Goal: Obtain resource: Download file/media

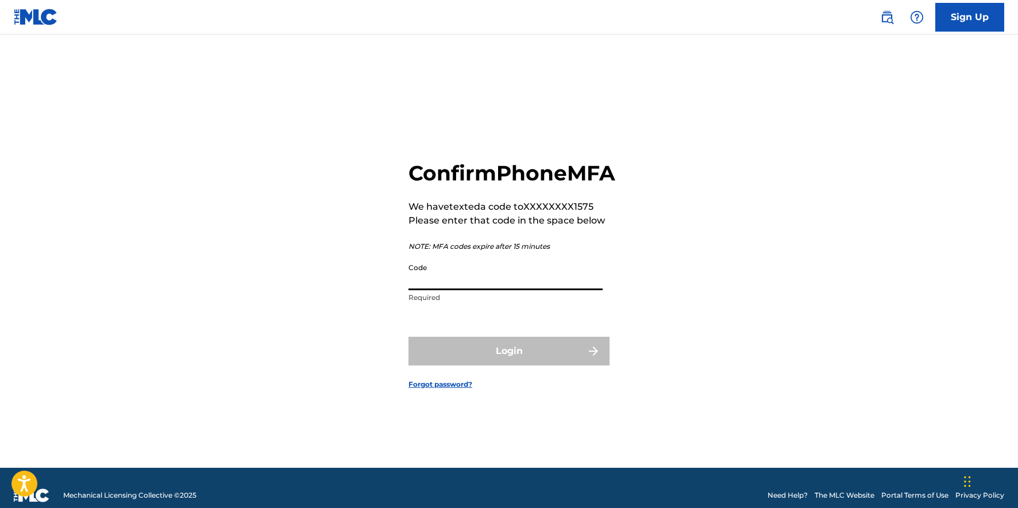
click at [529, 290] on input "Code" at bounding box center [506, 273] width 194 height 33
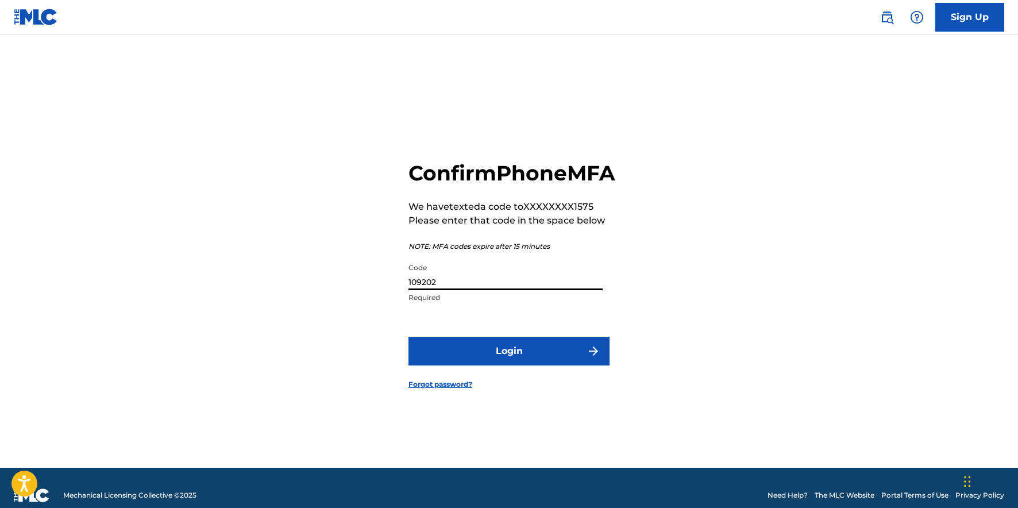
type input "109202"
click at [558, 365] on button "Login" at bounding box center [509, 351] width 201 height 29
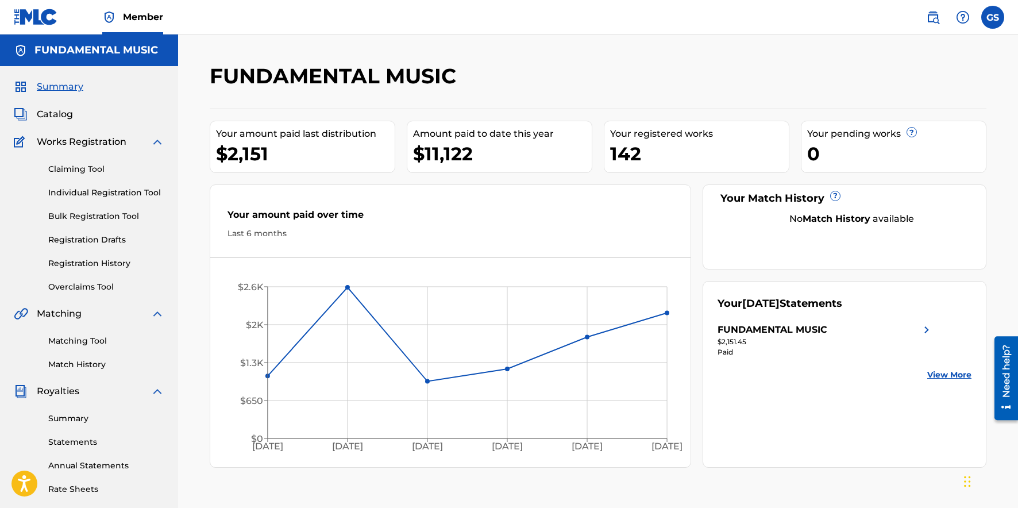
click at [66, 117] on span "Catalog" at bounding box center [55, 114] width 36 height 14
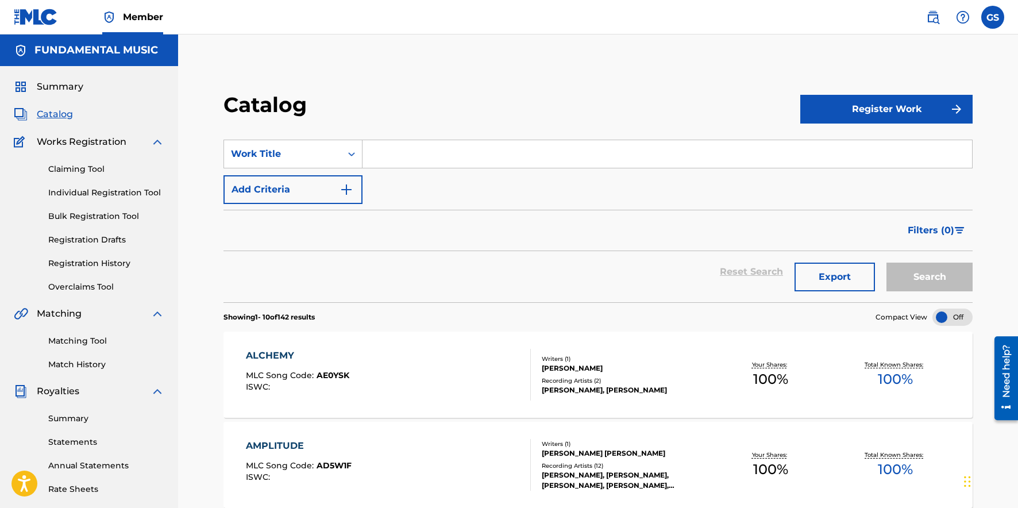
click at [848, 277] on button "Export" at bounding box center [835, 277] width 80 height 29
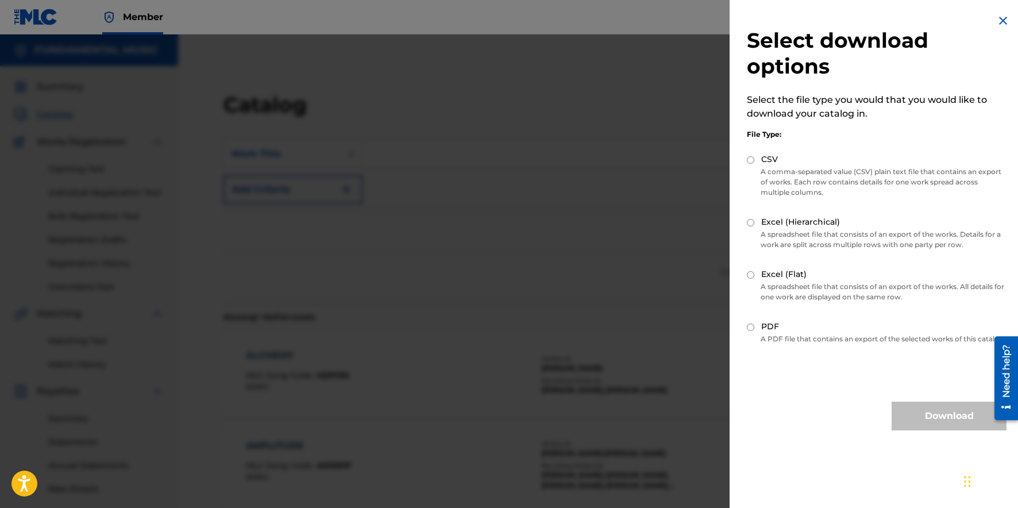
click at [752, 273] on input "Excel (Flat)" at bounding box center [750, 274] width 7 height 7
radio input "true"
click at [924, 430] on button "Download" at bounding box center [949, 416] width 115 height 29
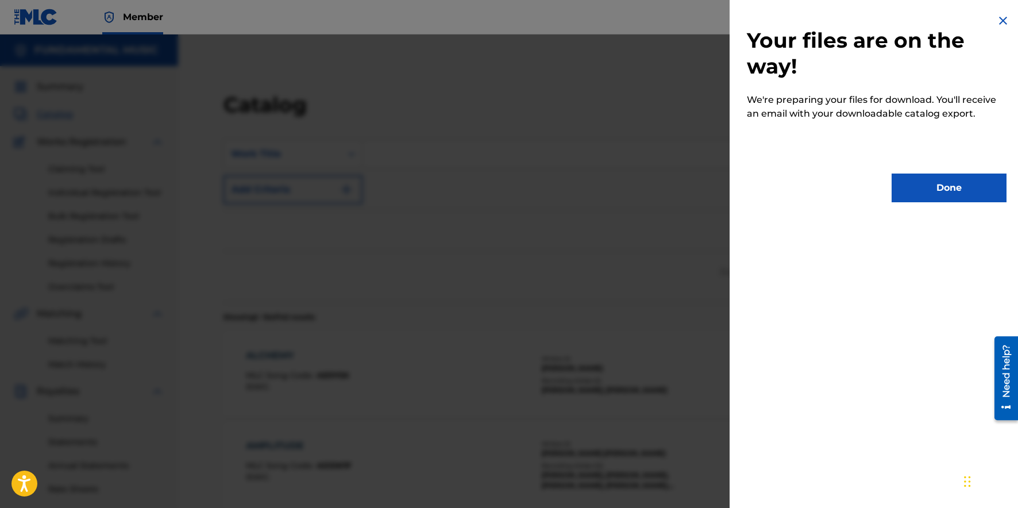
click at [945, 193] on button "Done" at bounding box center [949, 188] width 115 height 29
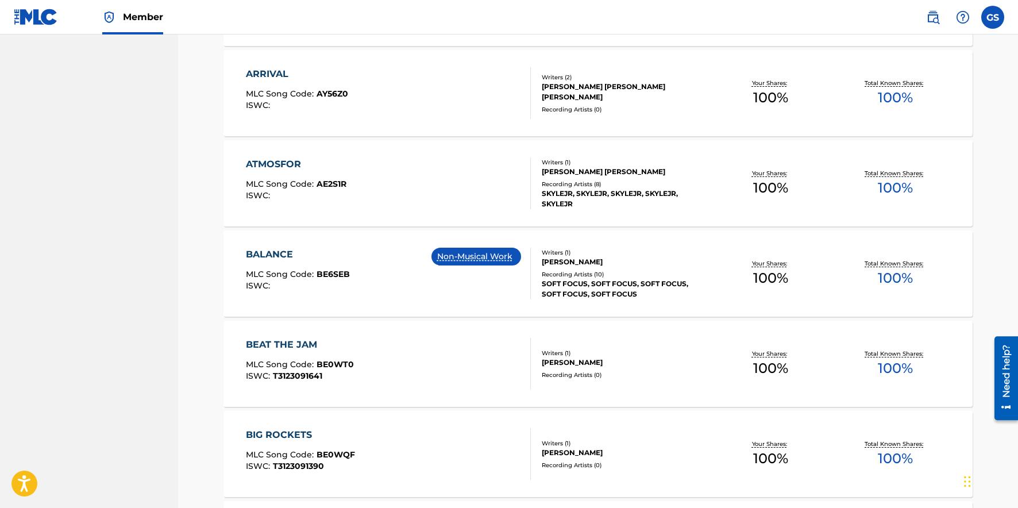
scroll to position [836, 0]
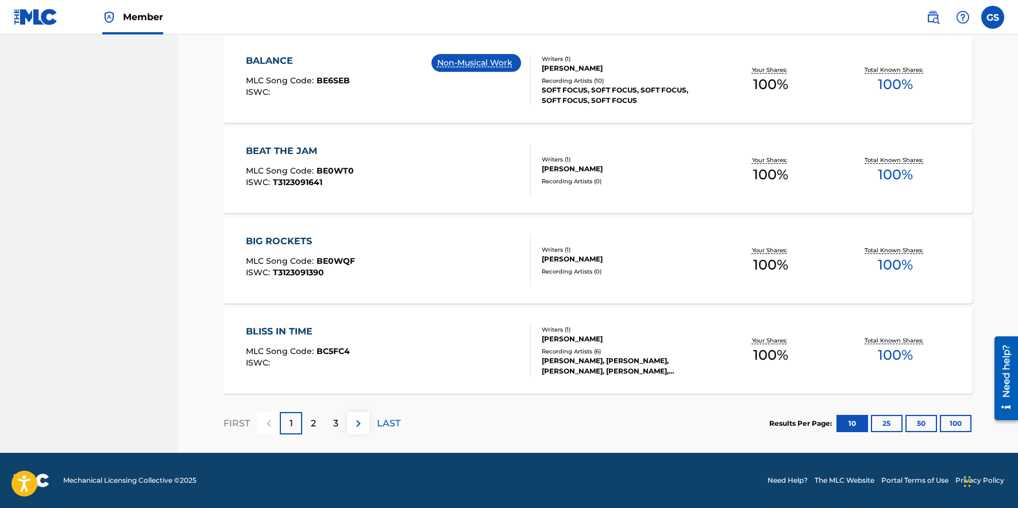
click at [946, 423] on button "100" at bounding box center [956, 423] width 32 height 17
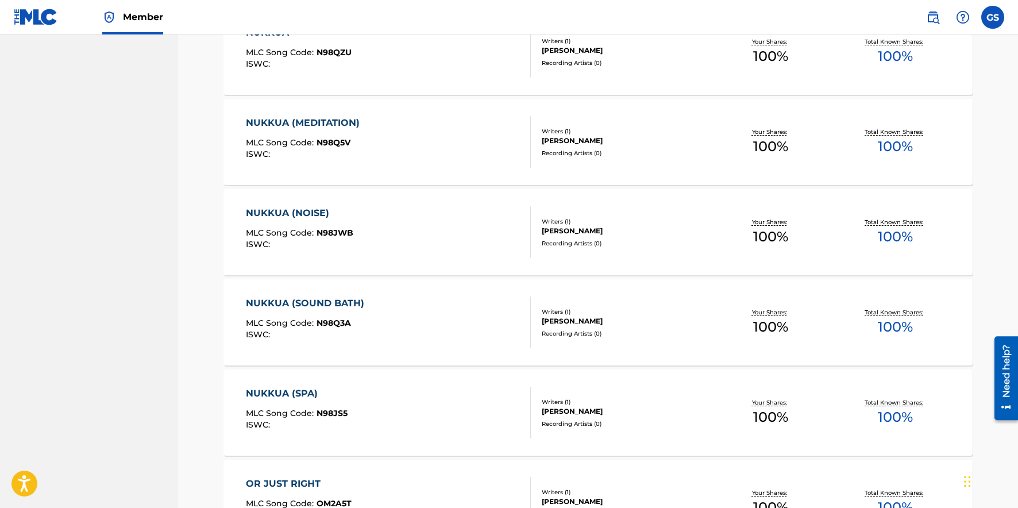
scroll to position [8880, 0]
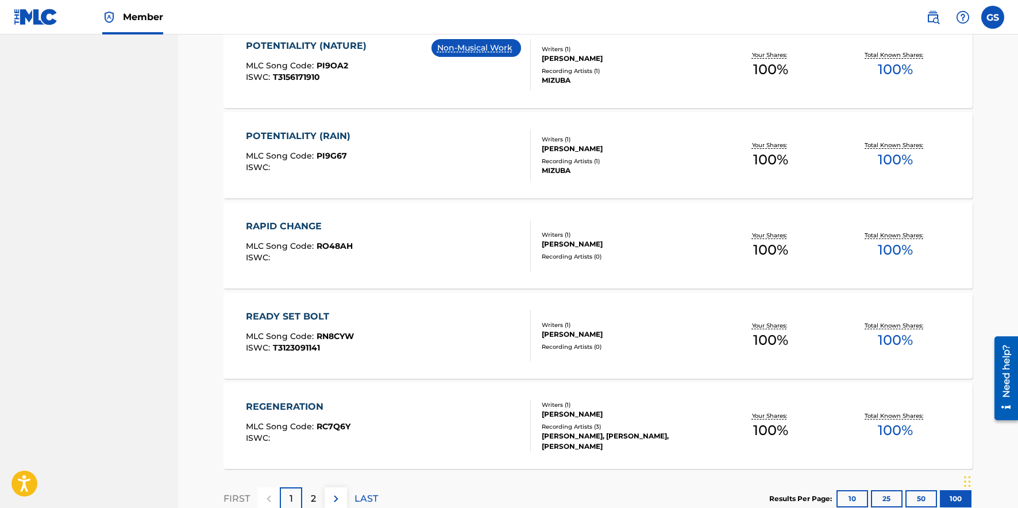
click at [307, 500] on div "2" at bounding box center [313, 498] width 22 height 22
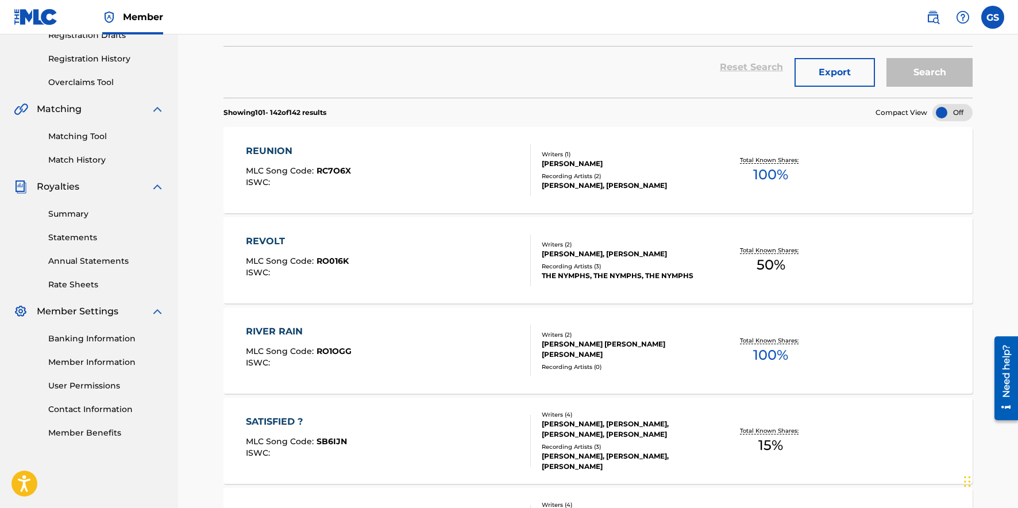
scroll to position [3723, 0]
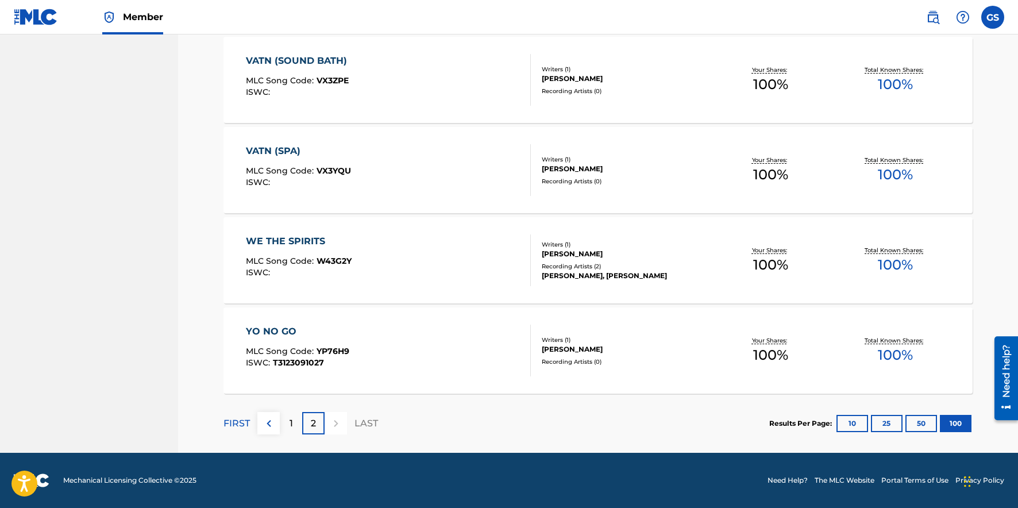
click at [262, 424] on img at bounding box center [269, 424] width 14 height 14
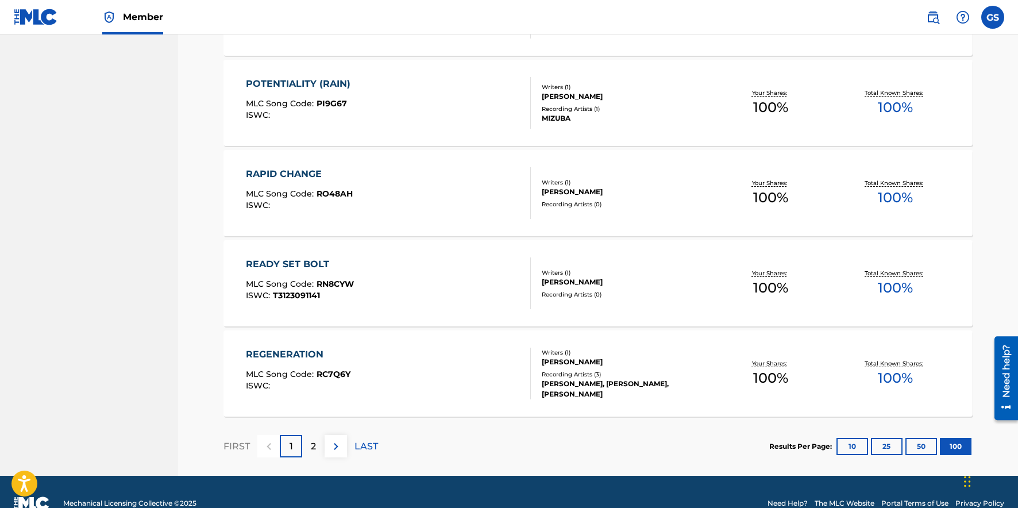
scroll to position [8955, 0]
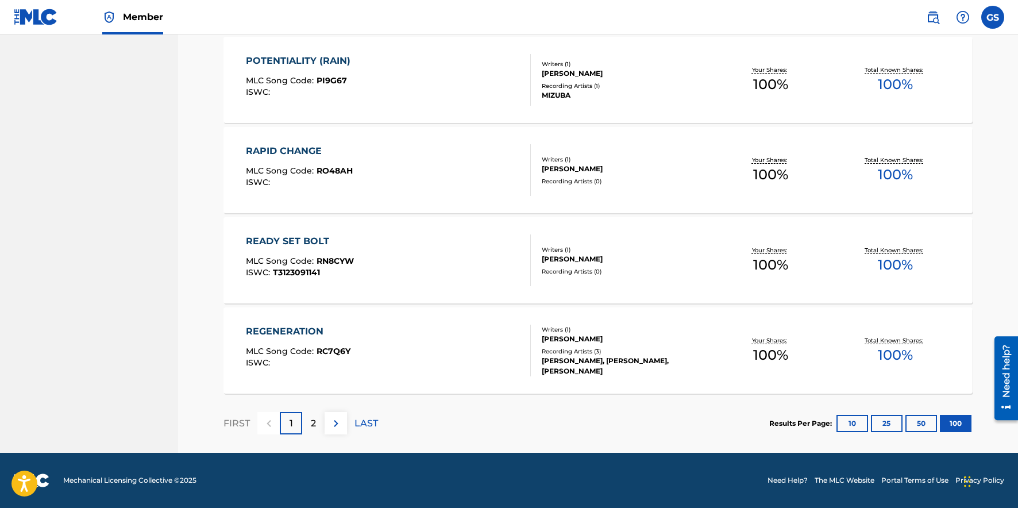
click at [305, 421] on div "2" at bounding box center [313, 423] width 22 height 22
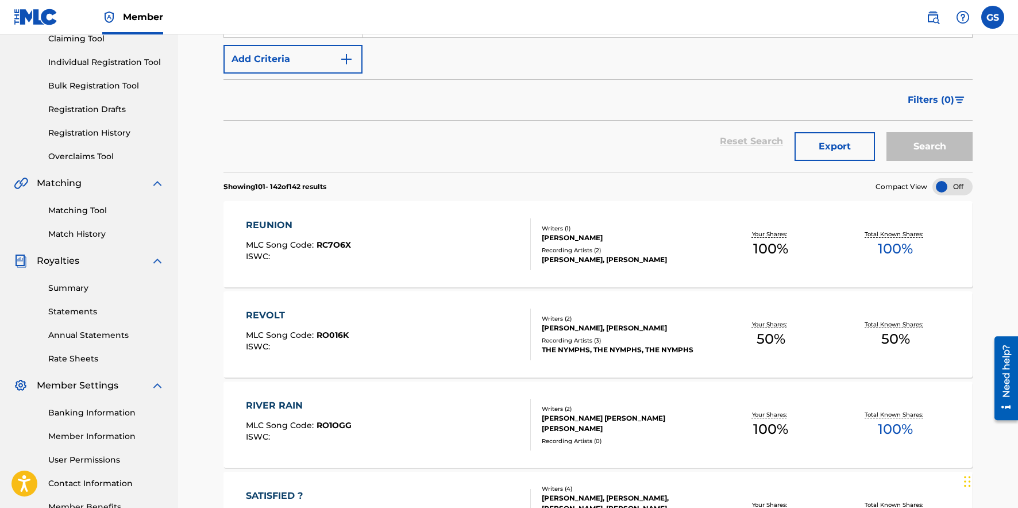
scroll to position [0, 0]
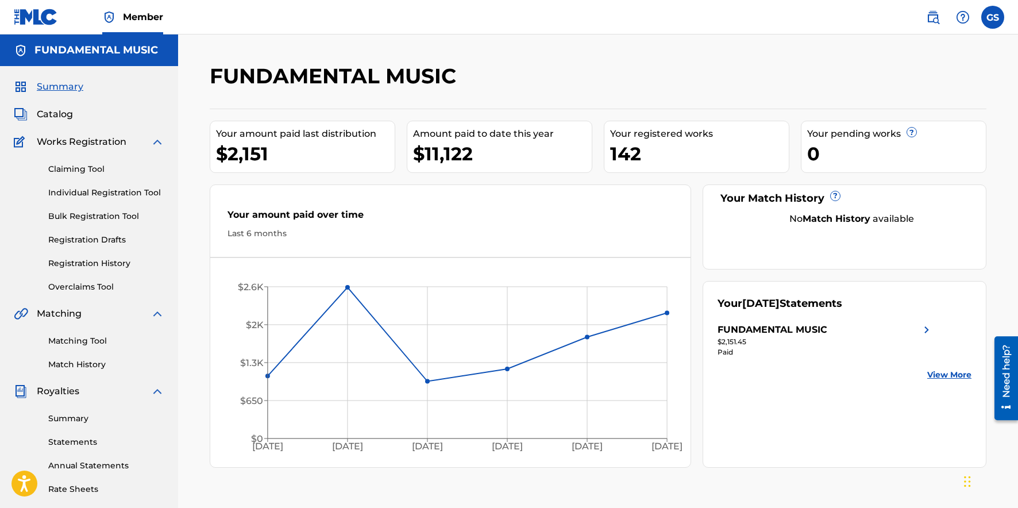
click at [64, 111] on span "Catalog" at bounding box center [55, 114] width 36 height 14
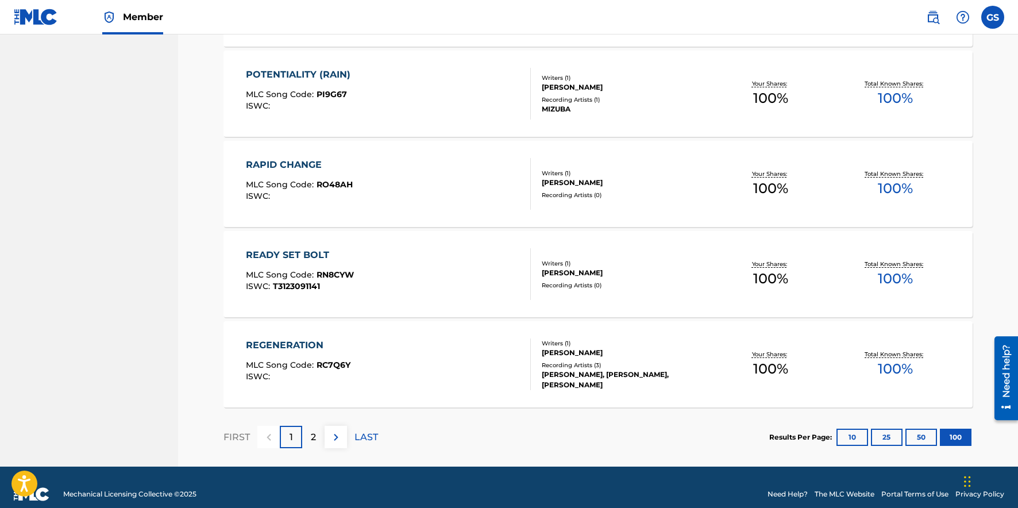
scroll to position [8955, 0]
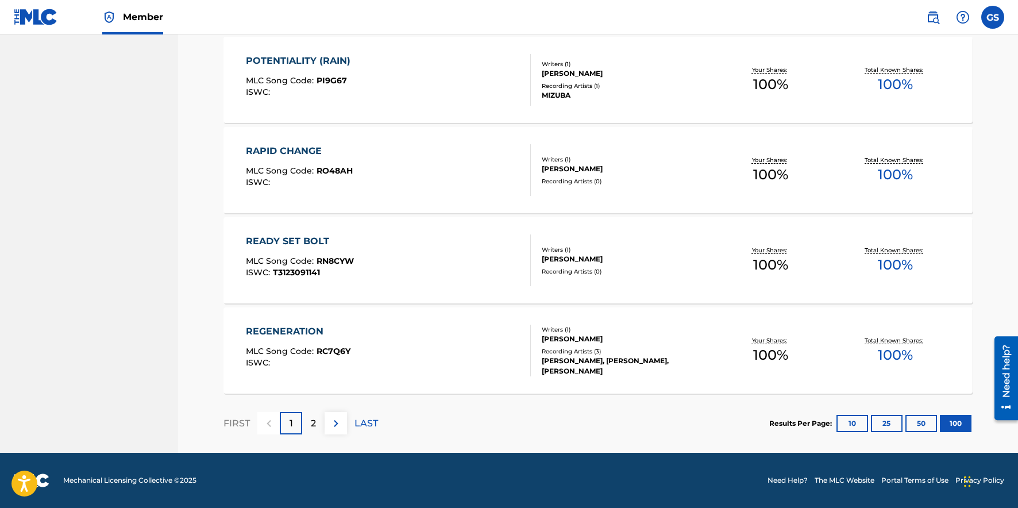
click at [314, 423] on p "2" at bounding box center [313, 424] width 5 height 14
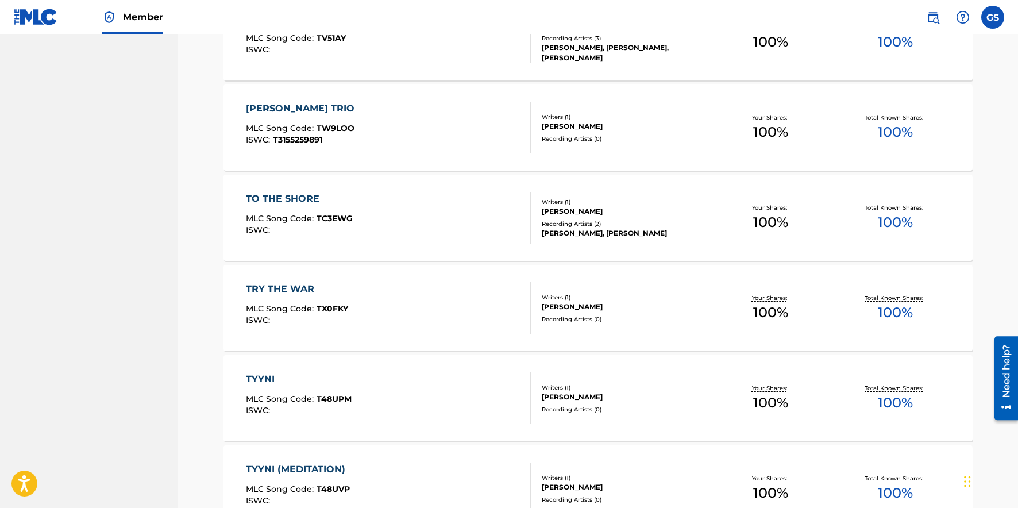
scroll to position [2553, 0]
